Goal: Information Seeking & Learning: Learn about a topic

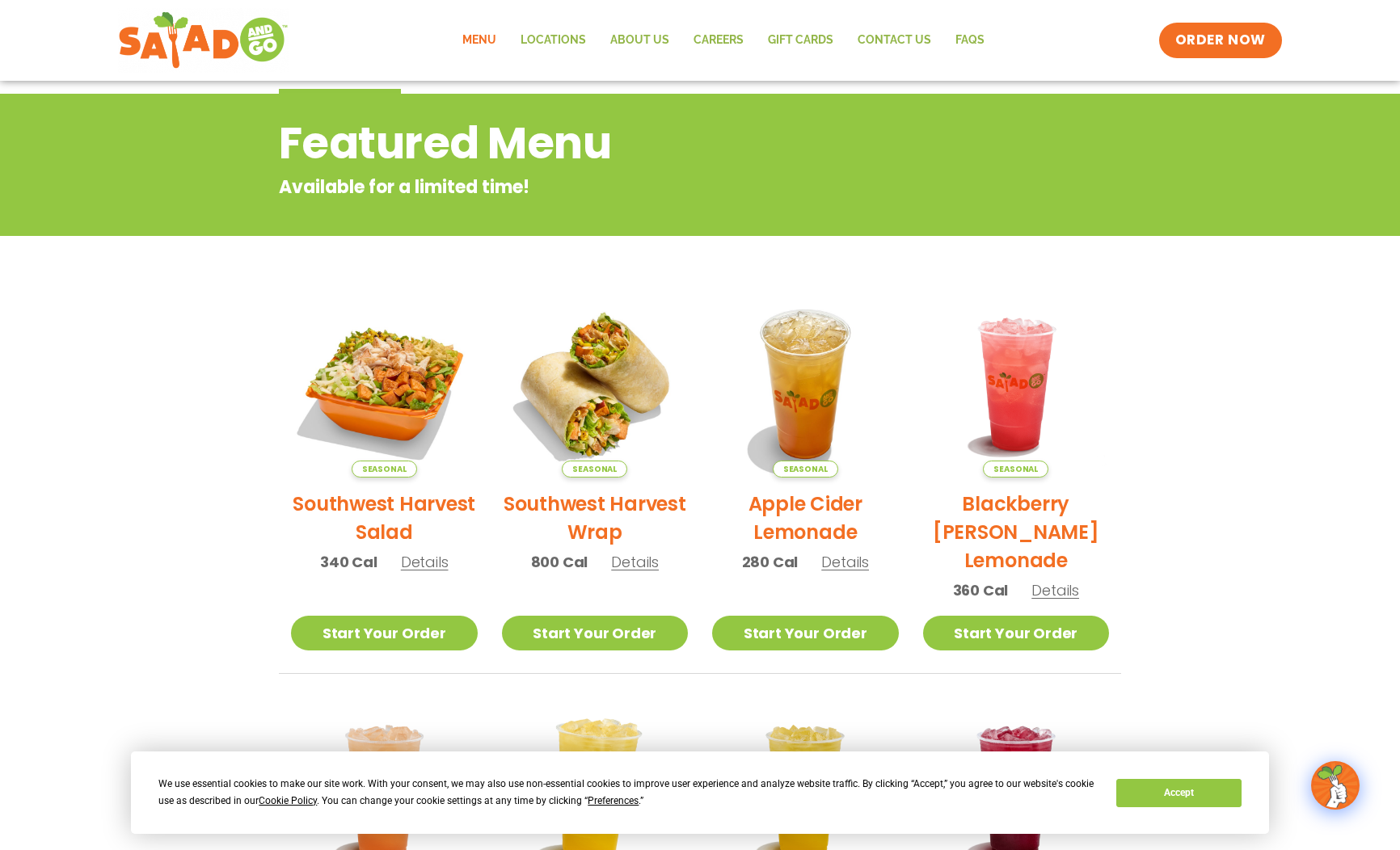
scroll to position [168, 0]
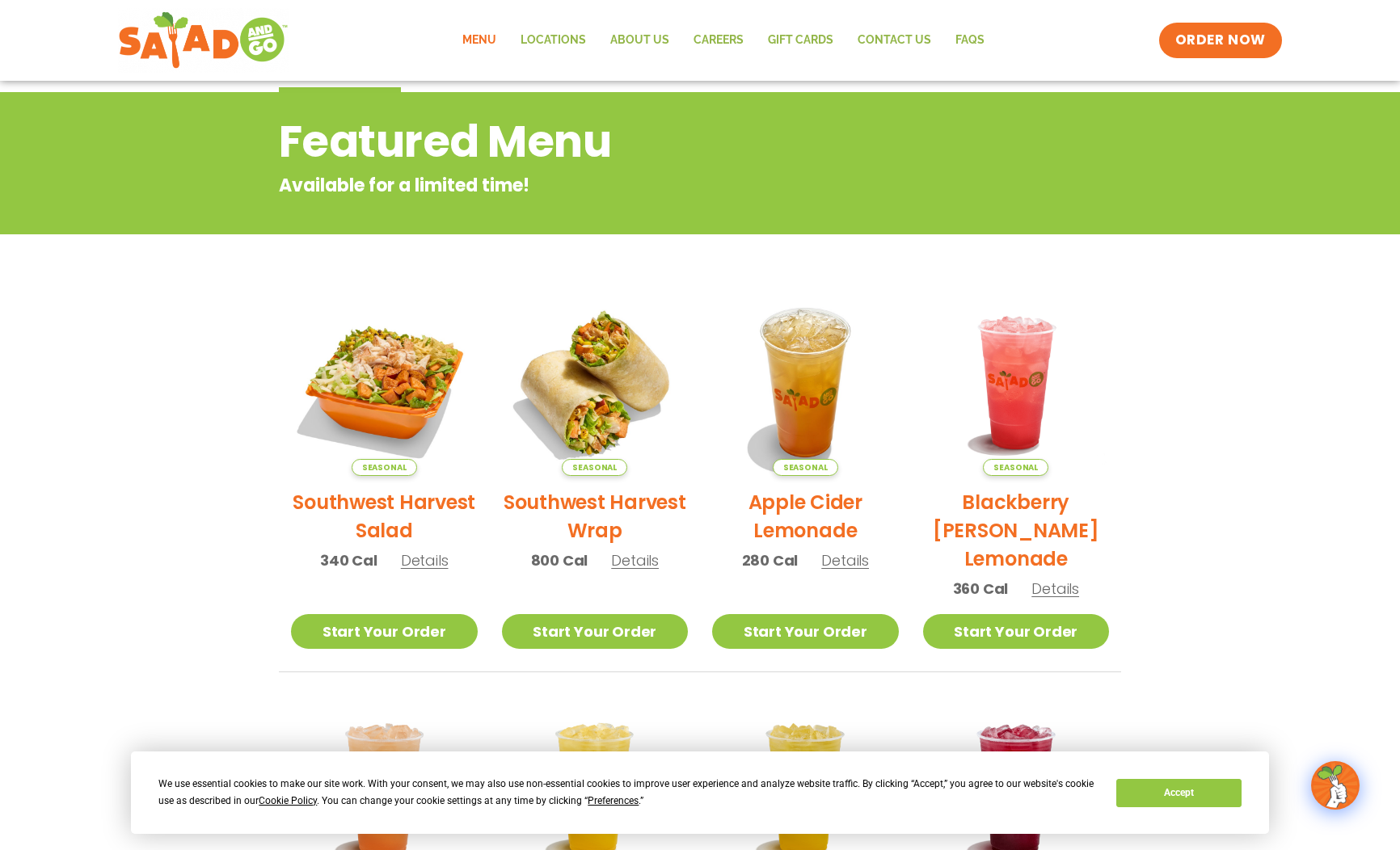
click at [418, 550] on p "340 Cal Details" at bounding box center [384, 561] width 129 height 22
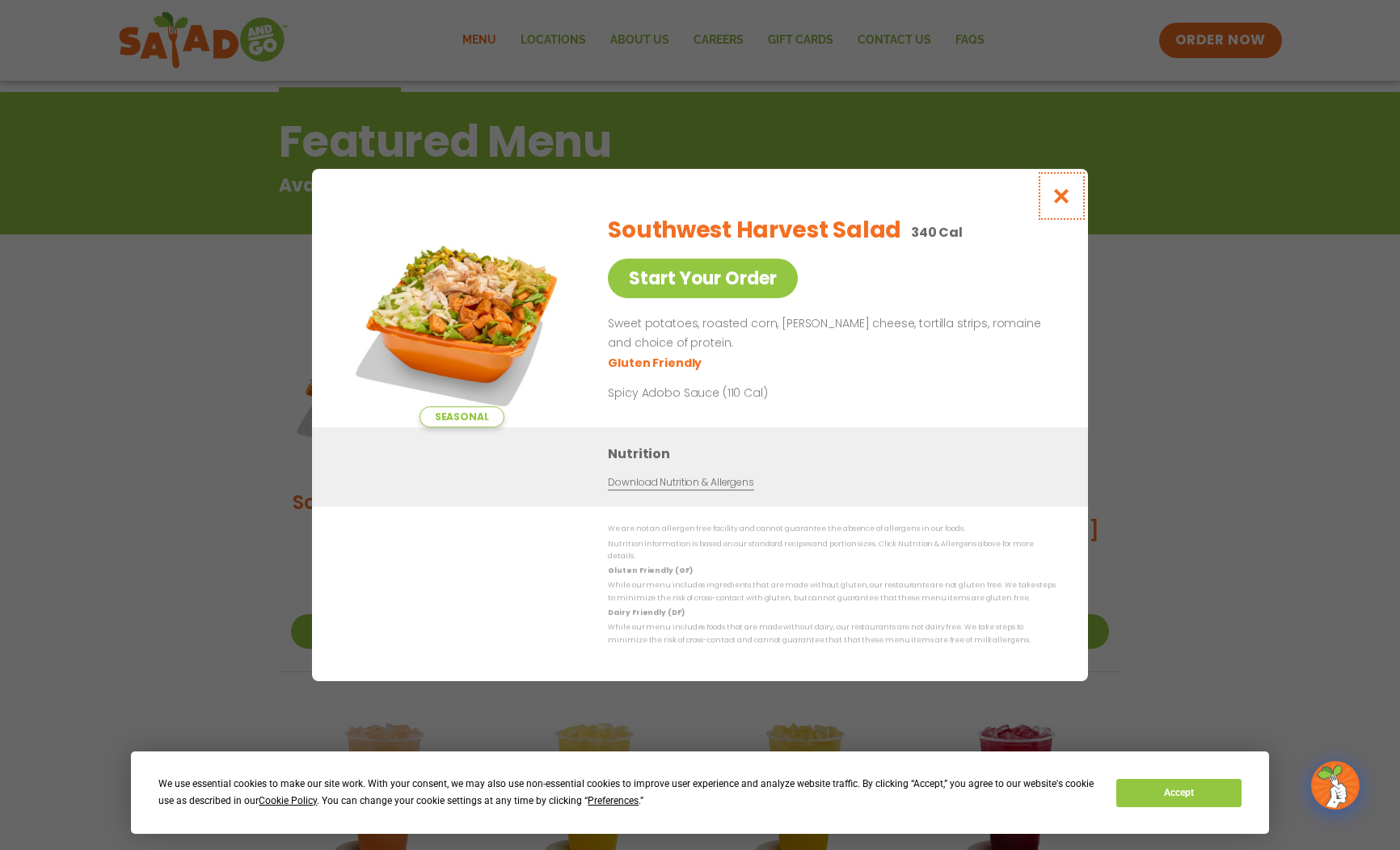
click at [1053, 202] on icon "Close modal" at bounding box center [1062, 196] width 20 height 17
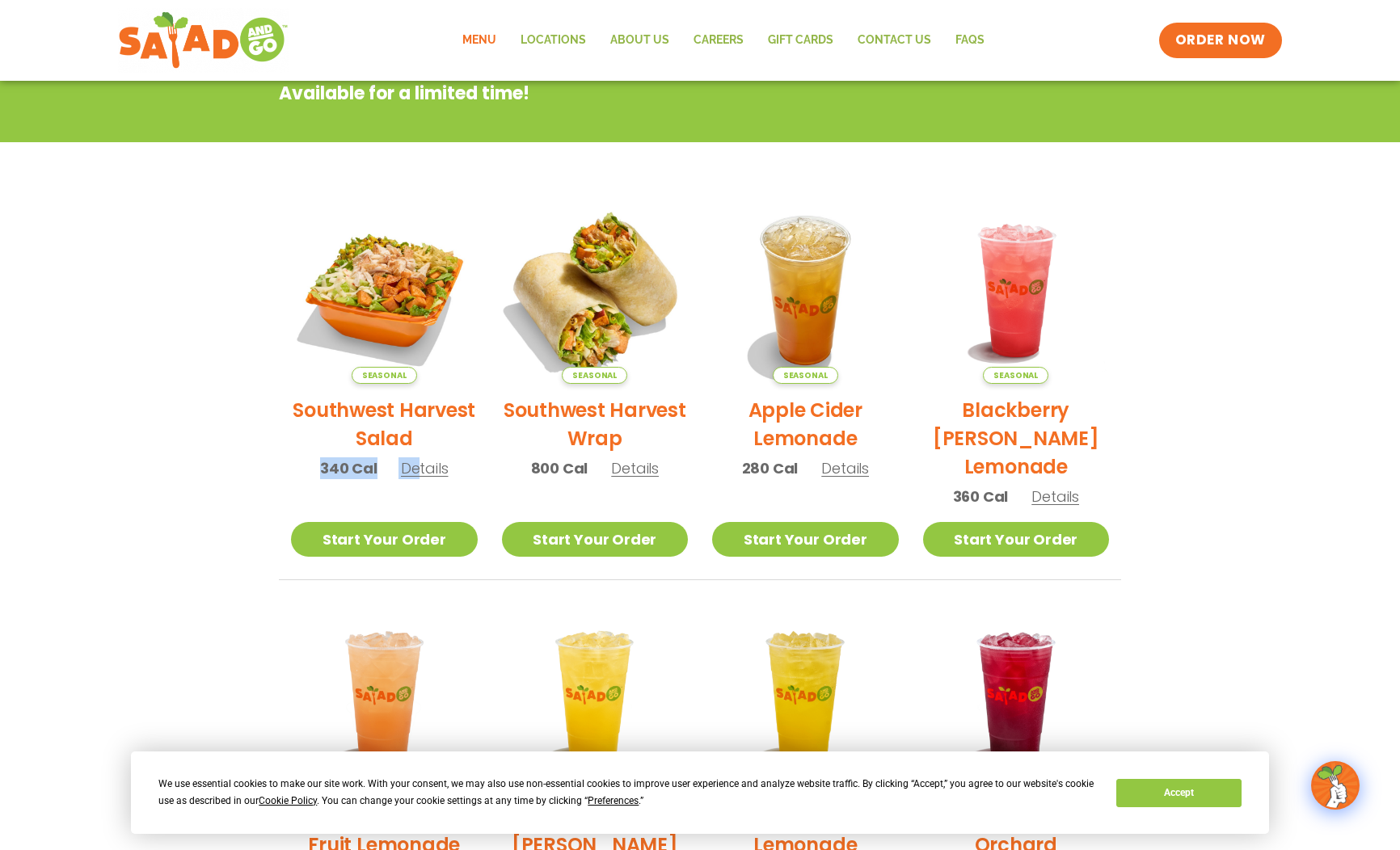
scroll to position [0, 0]
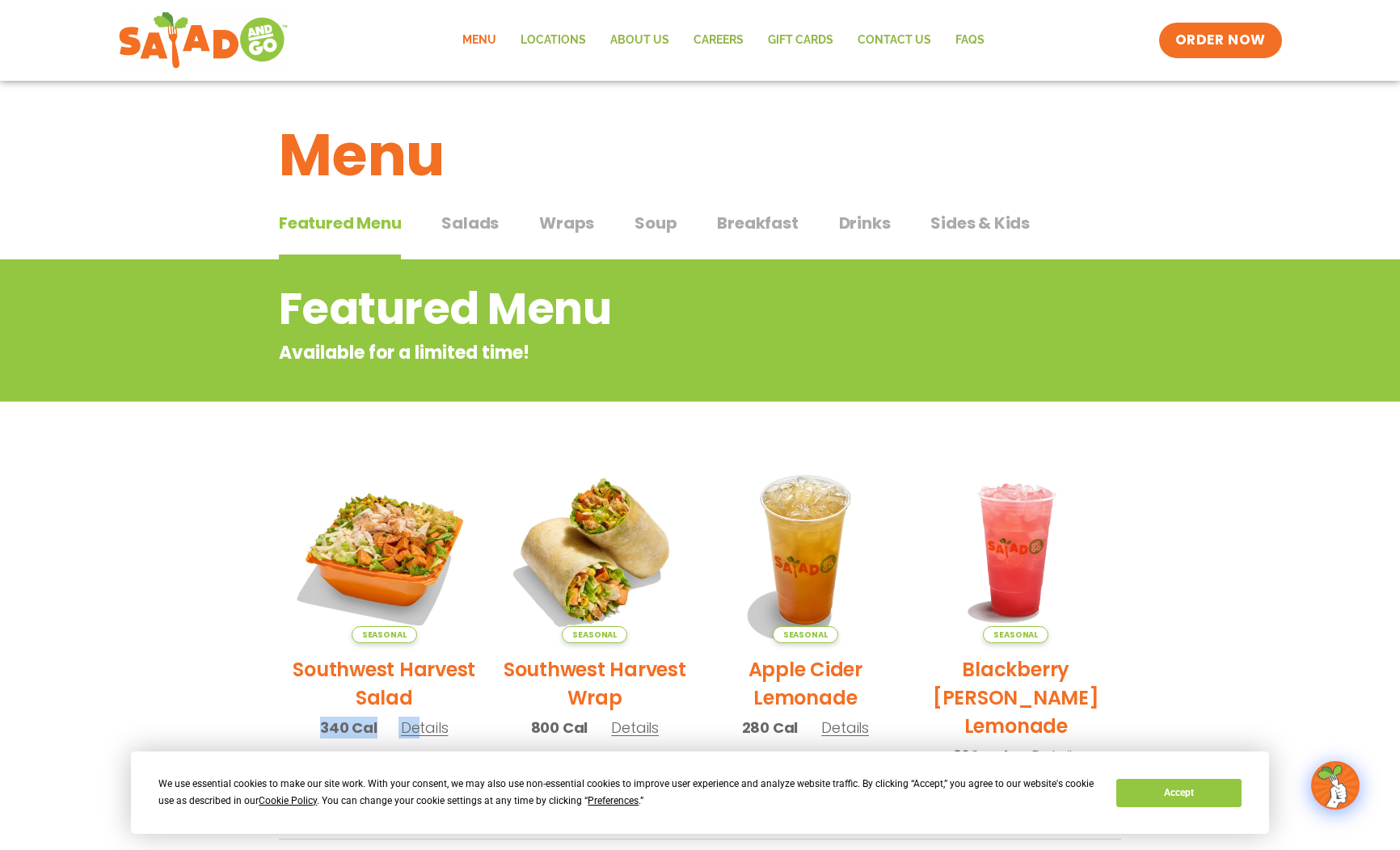
click at [474, 227] on span "Salads" at bounding box center [470, 222] width 58 height 24
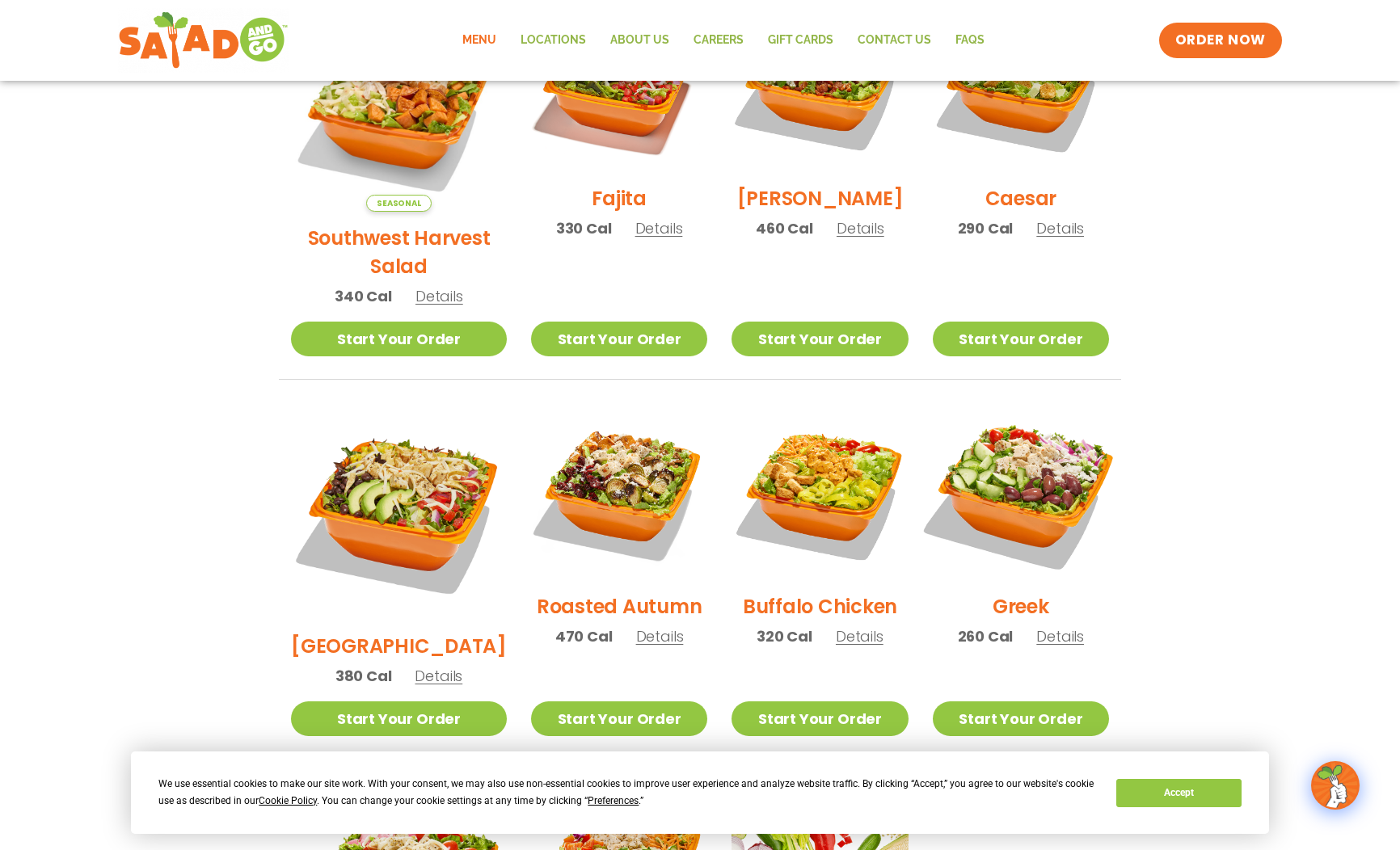
scroll to position [509, 0]
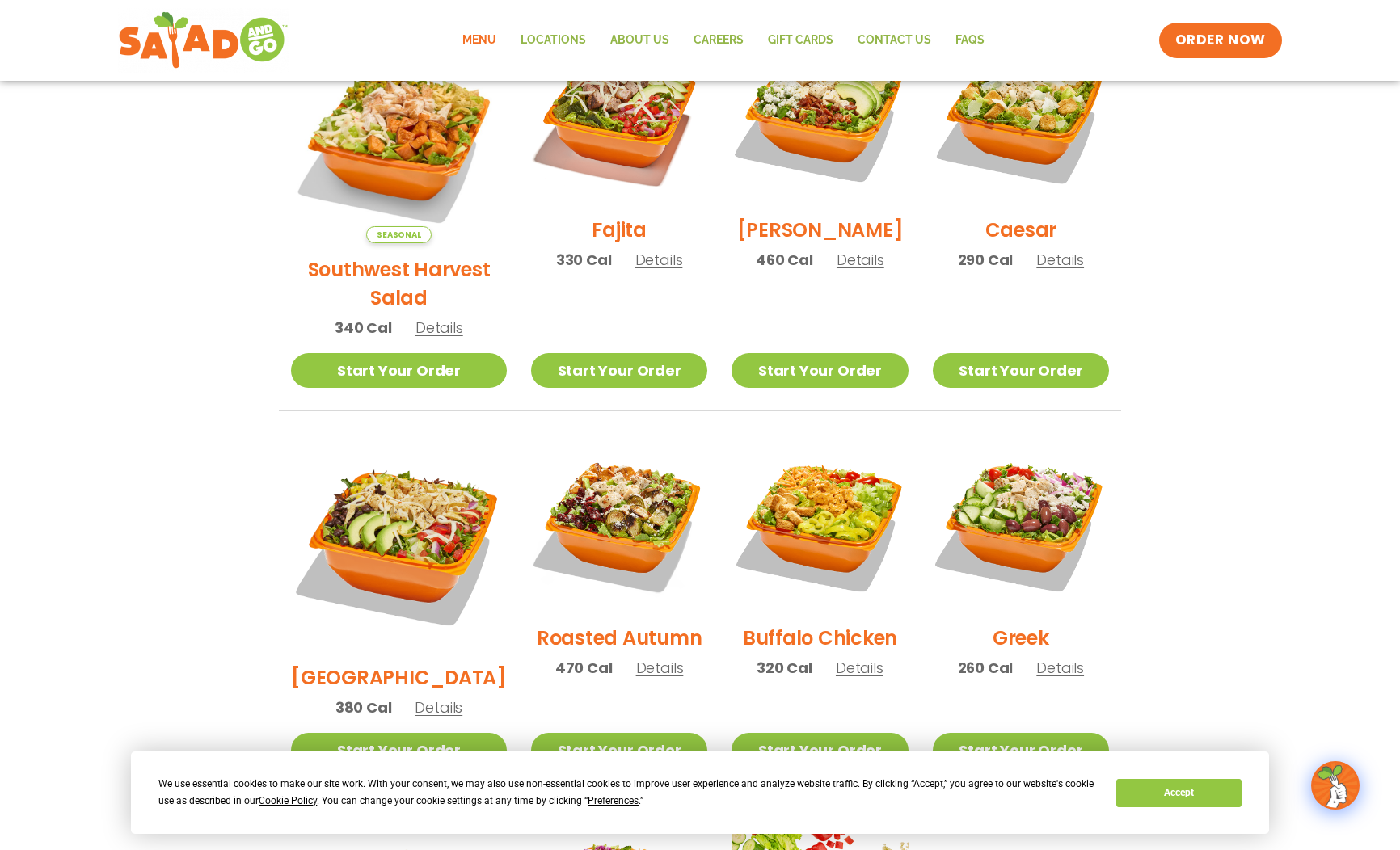
click at [1050, 270] on span "Details" at bounding box center [1060, 259] width 48 height 20
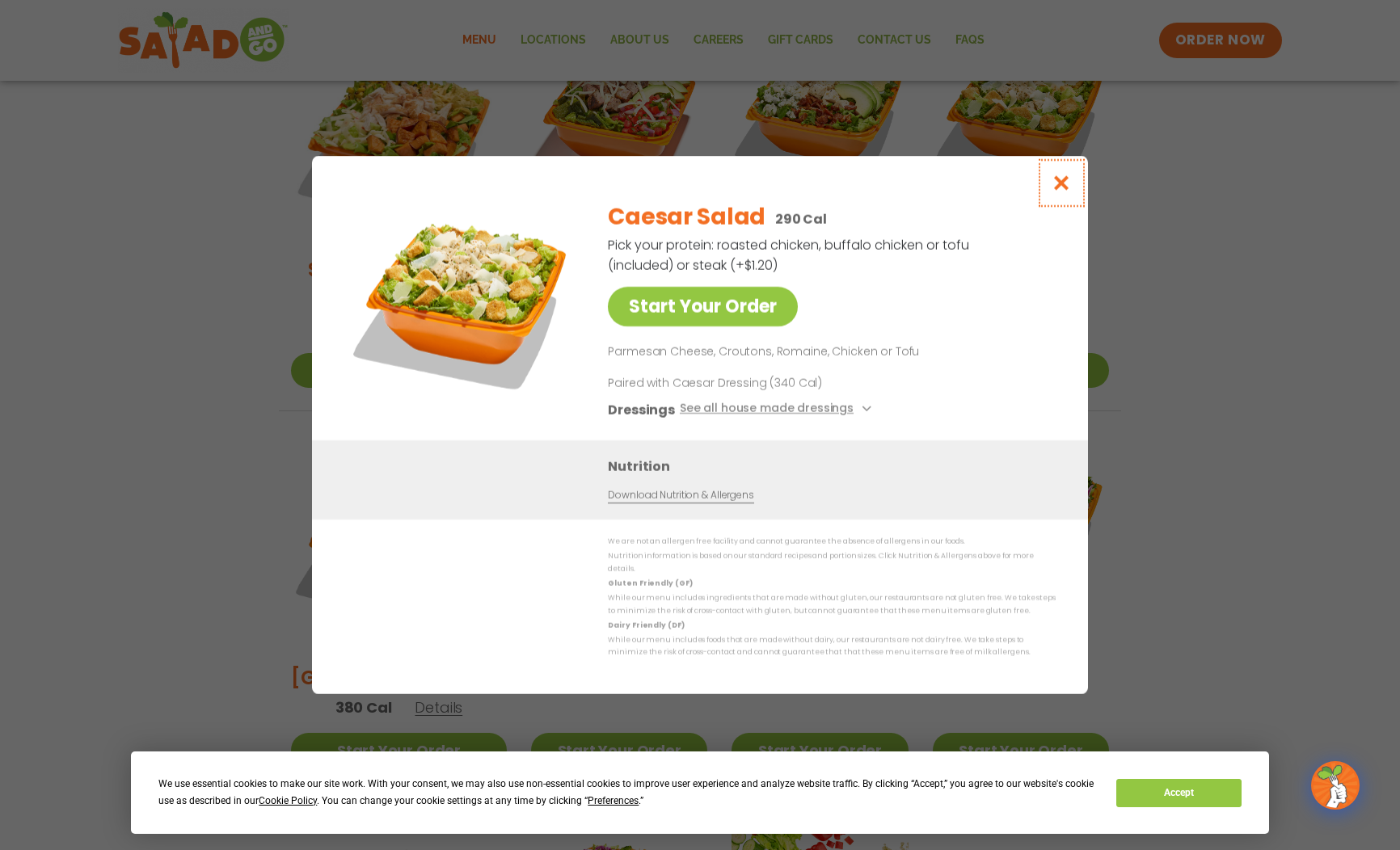
click at [1064, 188] on icon "Close modal" at bounding box center [1062, 183] width 20 height 17
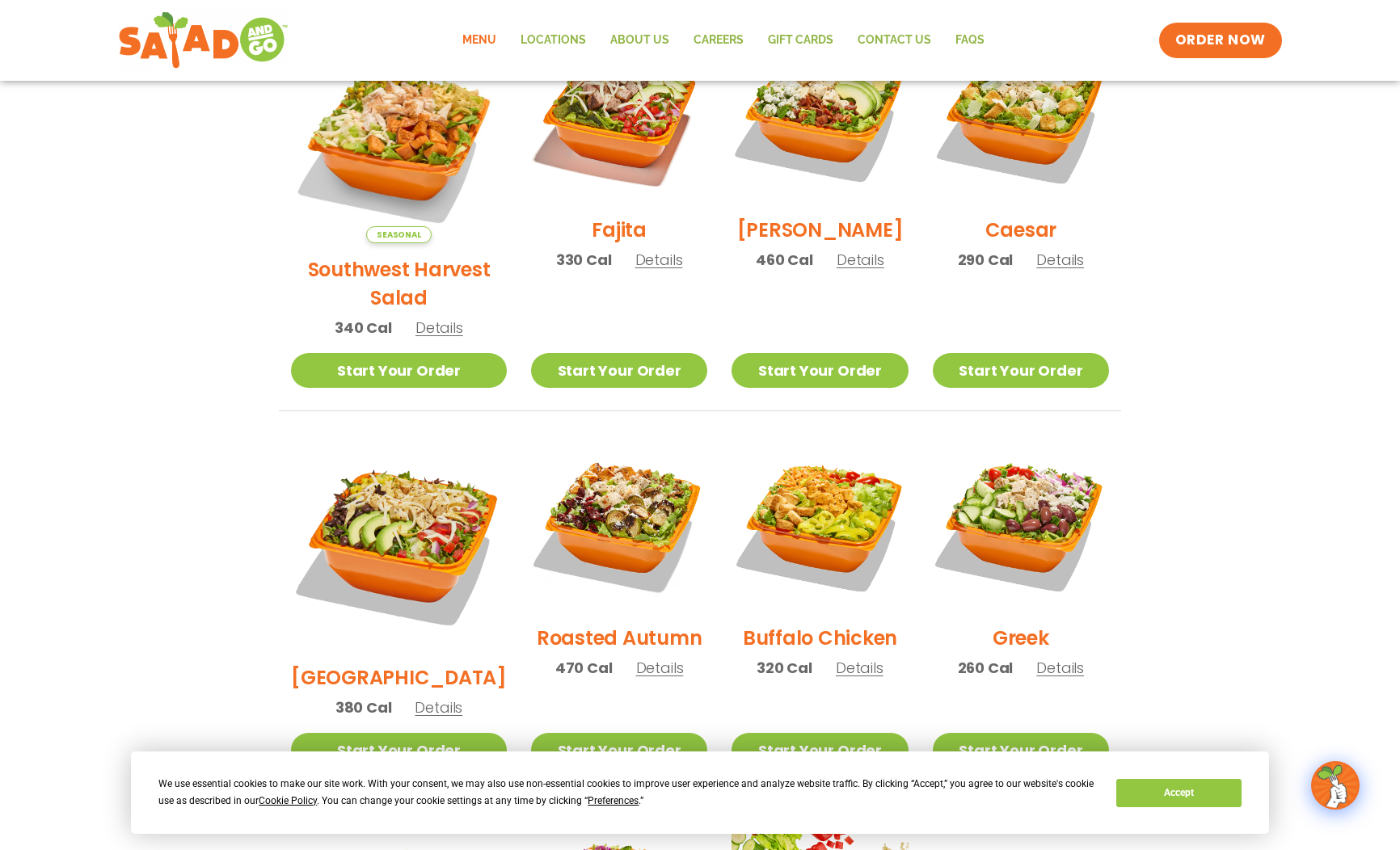
click at [1049, 657] on span "Details" at bounding box center [1060, 667] width 48 height 20
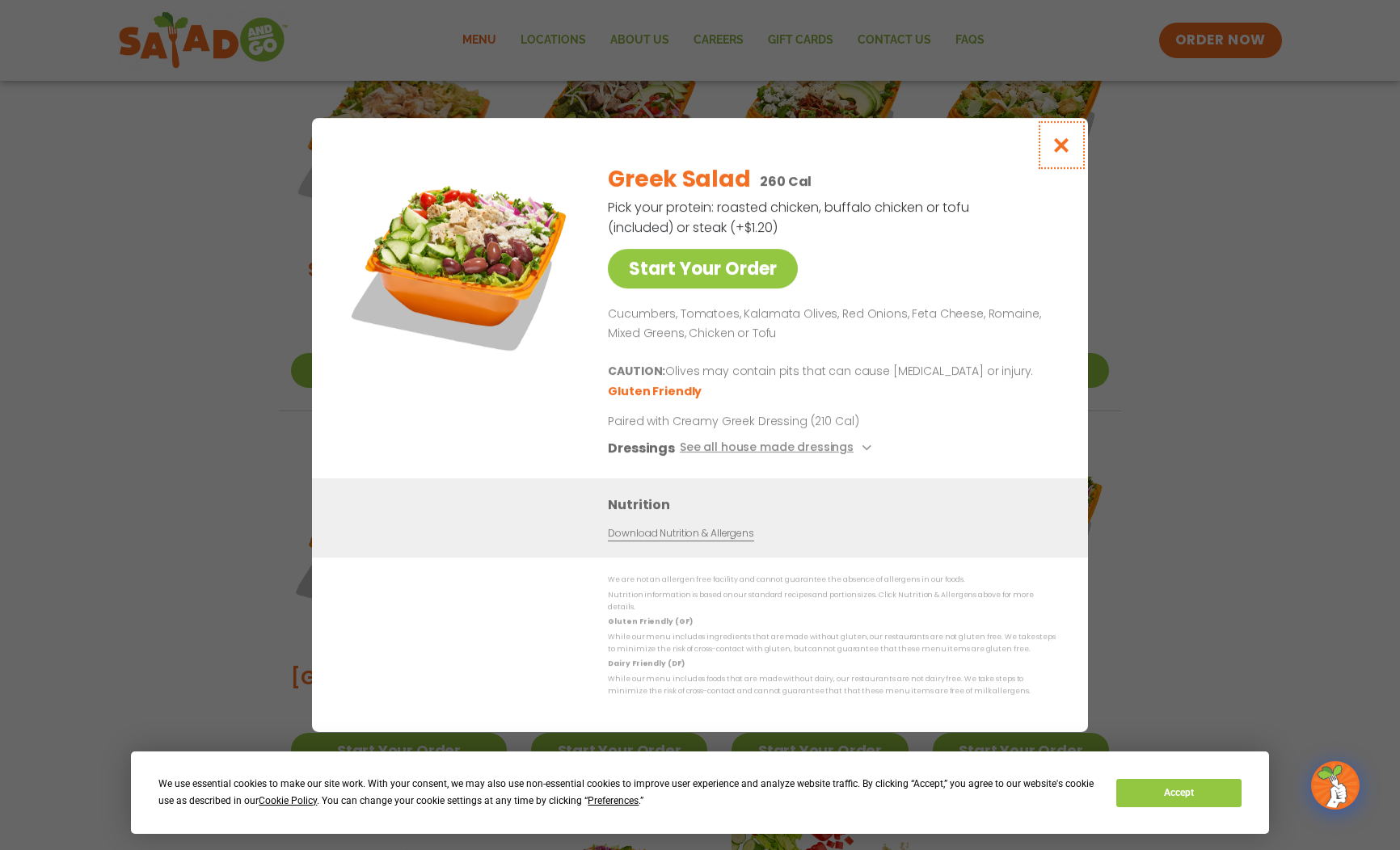
click at [1057, 146] on icon "Close modal" at bounding box center [1062, 145] width 20 height 17
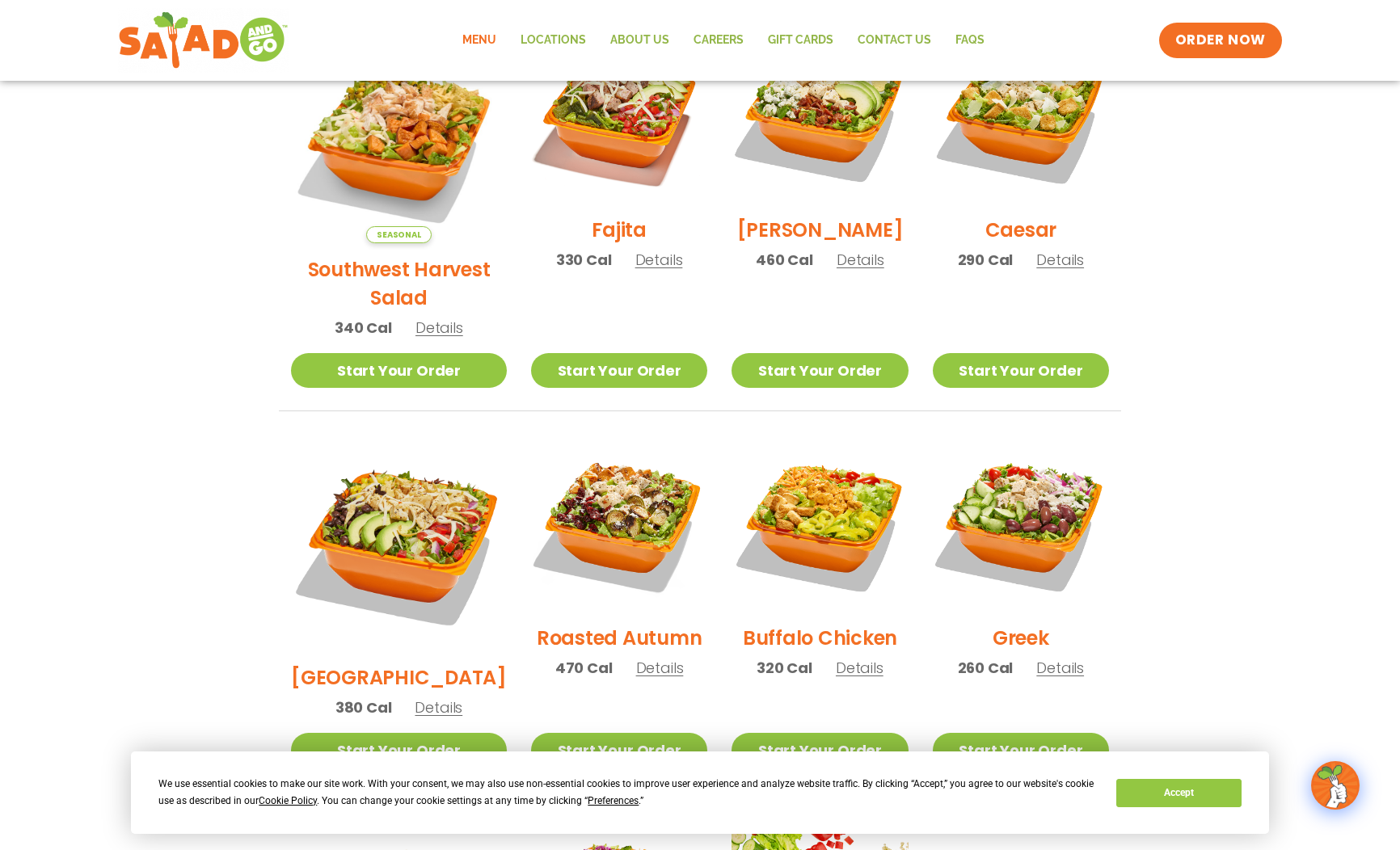
click at [1047, 657] on span "Details" at bounding box center [1060, 667] width 48 height 20
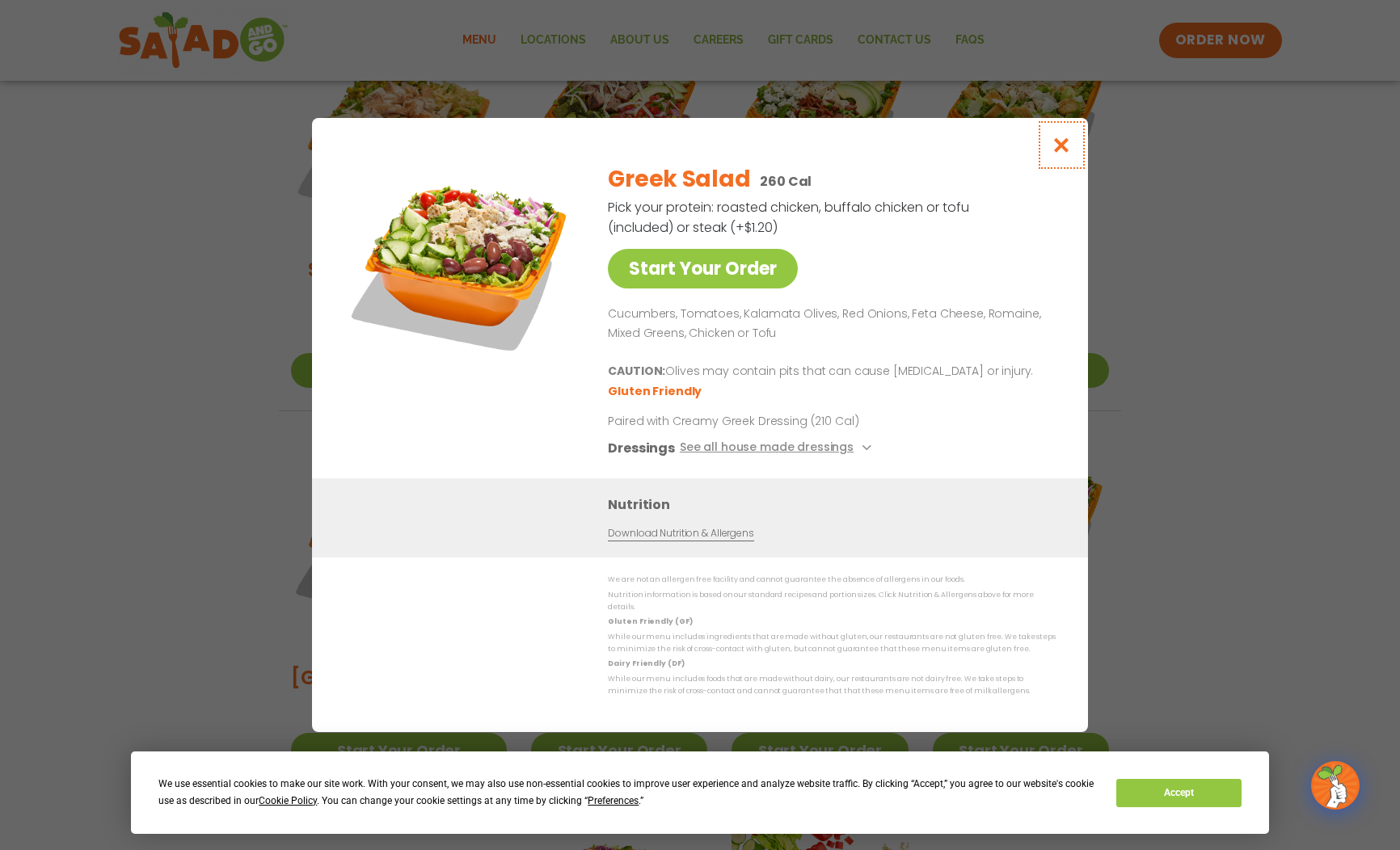
click at [1066, 148] on icon "Close modal" at bounding box center [1062, 145] width 20 height 17
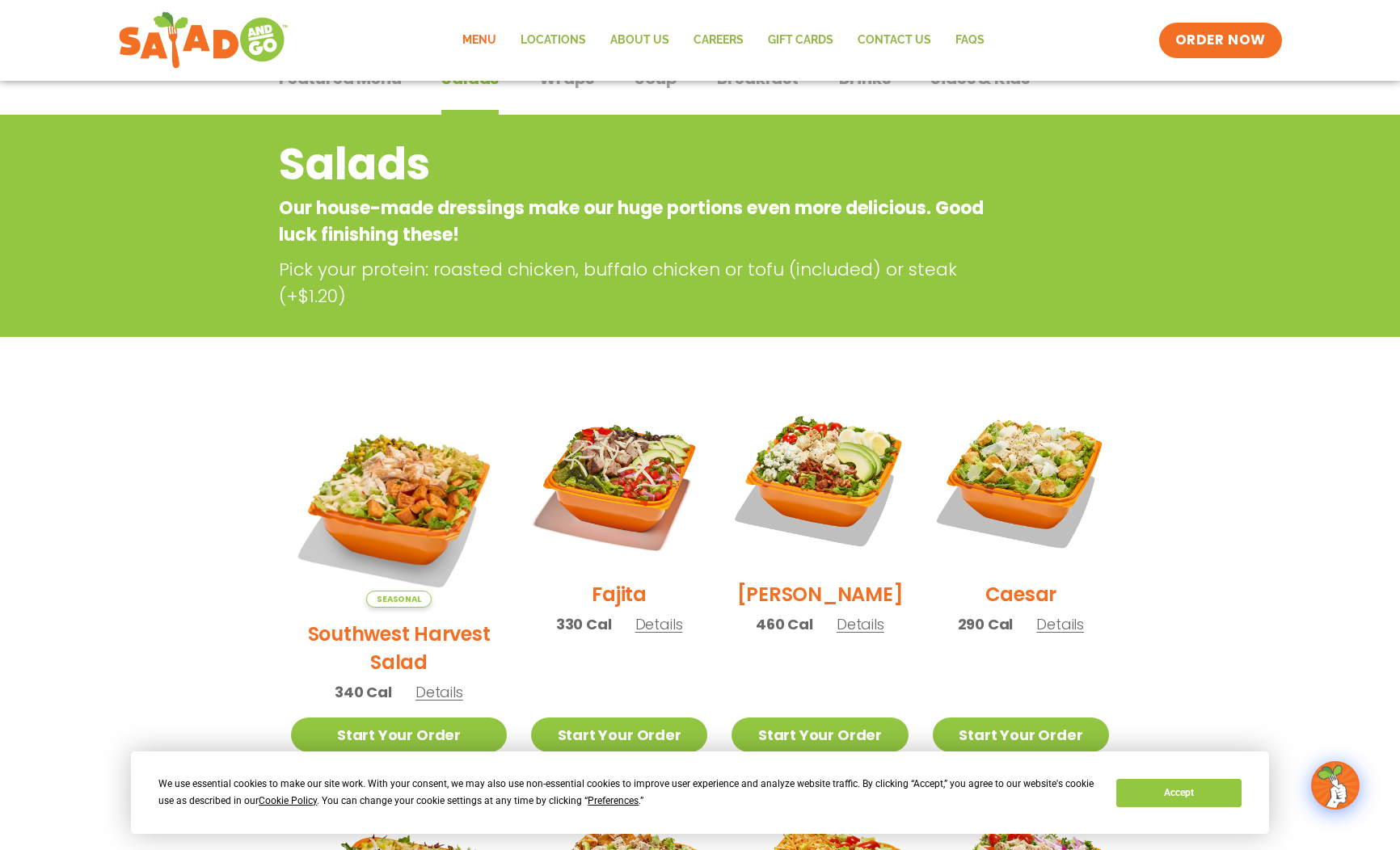
scroll to position [130, 0]
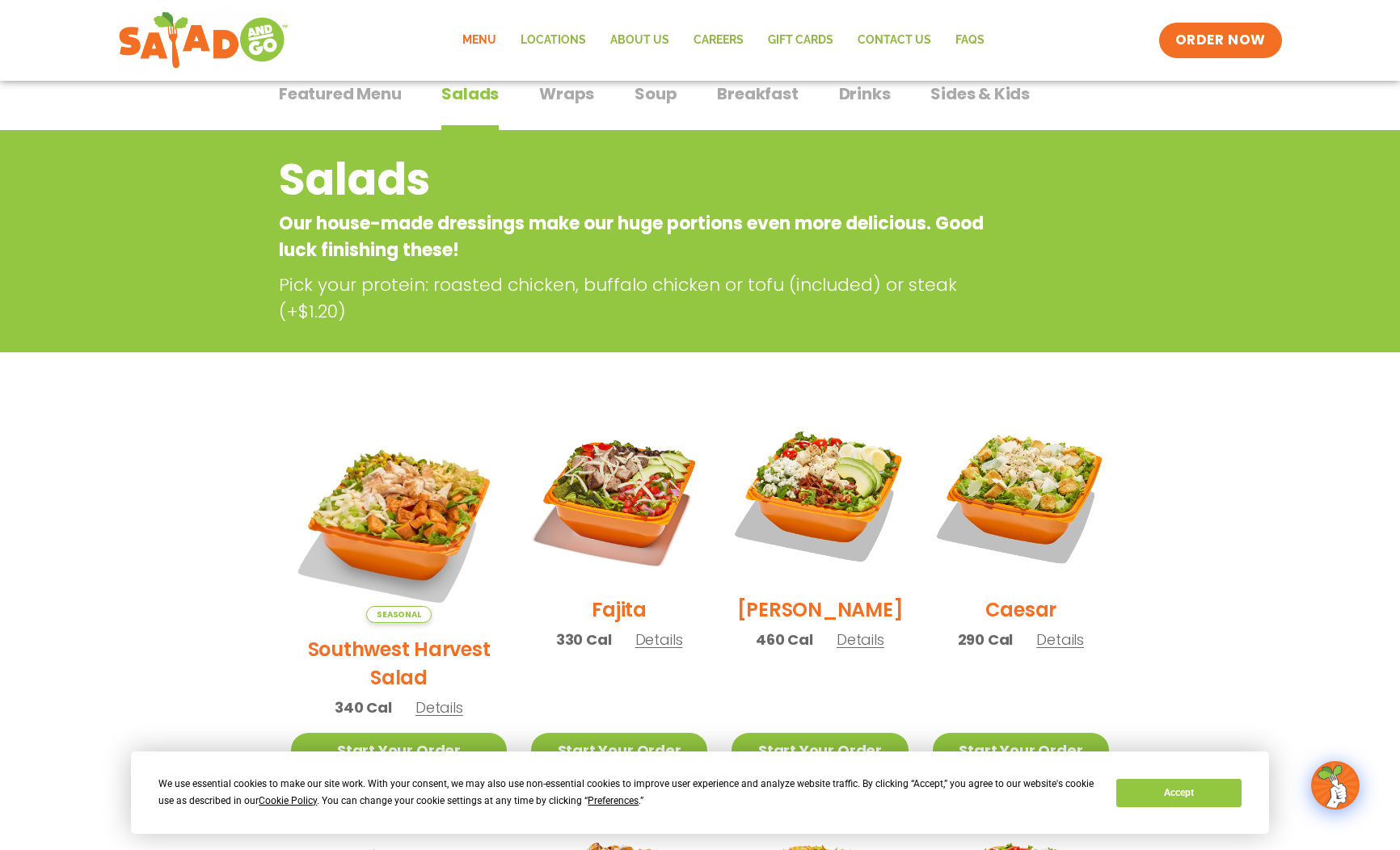
click at [661, 96] on span "Soup" at bounding box center [656, 94] width 42 height 24
